Goal: Task Accomplishment & Management: Manage account settings

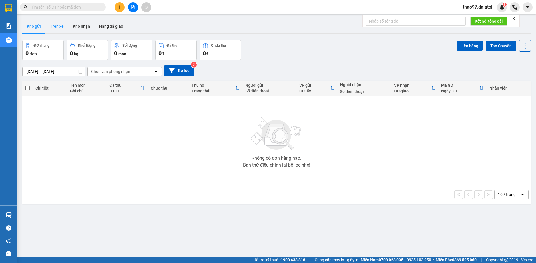
click at [55, 26] on button "Trên xe" at bounding box center [56, 26] width 23 height 14
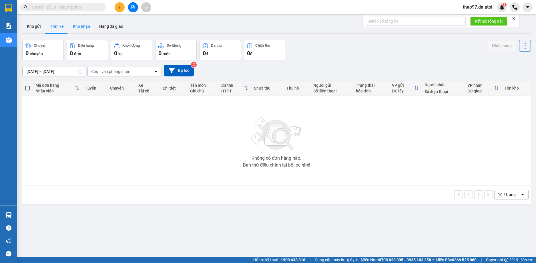
click at [77, 25] on button "Kho nhận" at bounding box center [81, 26] width 26 height 14
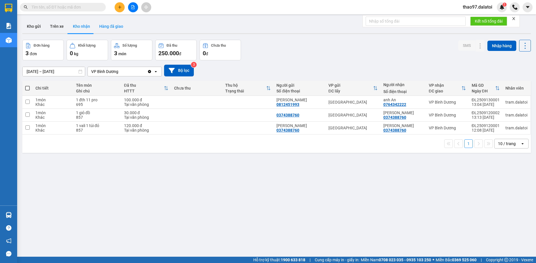
click at [108, 25] on button "Hàng đã giao" at bounding box center [111, 26] width 33 height 14
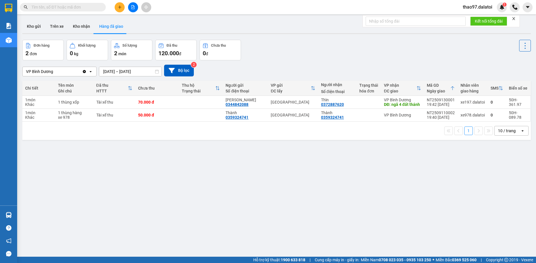
click at [482, 7] on span "thao97.dalatoi" at bounding box center [477, 6] width 39 height 7
click at [474, 18] on span "Đăng xuất" at bounding box center [480, 18] width 26 height 6
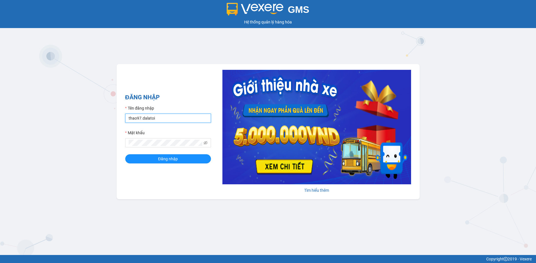
drag, startPoint x: 167, startPoint y: 118, endPoint x: 168, endPoint y: 111, distance: 7.3
click at [167, 118] on input "thao97.dalatoi" at bounding box center [168, 118] width 86 height 9
type input "vpnhatrang.dalatoi"
click at [180, 159] on button "Đăng nhập" at bounding box center [168, 158] width 86 height 9
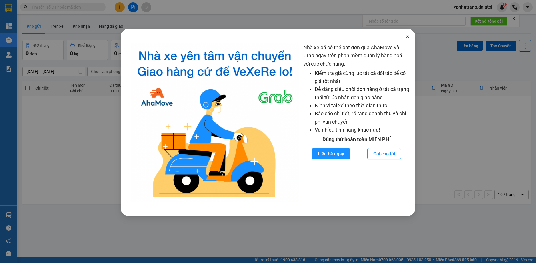
click at [408, 37] on icon "close" at bounding box center [407, 36] width 5 height 5
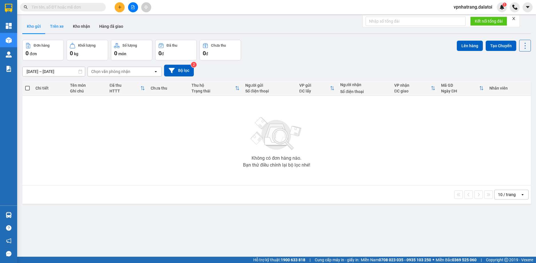
click at [62, 25] on button "Trên xe" at bounding box center [56, 26] width 23 height 14
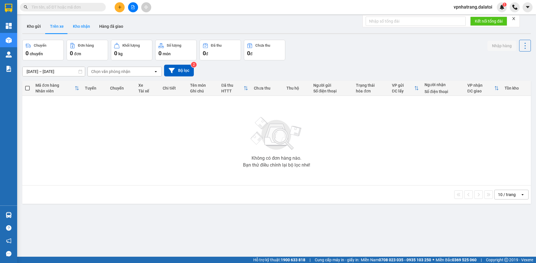
click at [86, 25] on button "Kho nhận" at bounding box center [81, 26] width 26 height 14
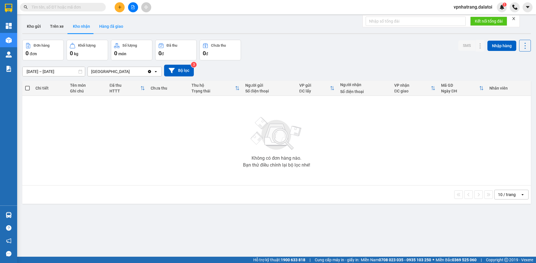
click at [111, 28] on button "Hàng đã giao" at bounding box center [111, 26] width 33 height 14
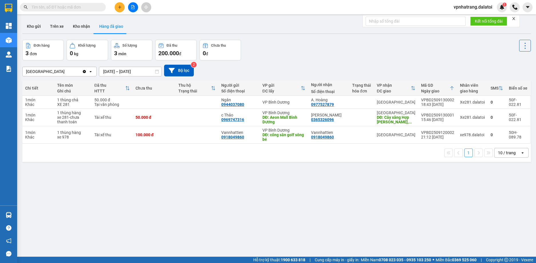
click at [344, 182] on div "ver 1.8.143 Kho gửi Trên xe [PERSON_NAME] Hàng đã [PERSON_NAME] hàng 3 đơn [PER…" at bounding box center [276, 148] width 513 height 263
